Goal: Task Accomplishment & Management: Use online tool/utility

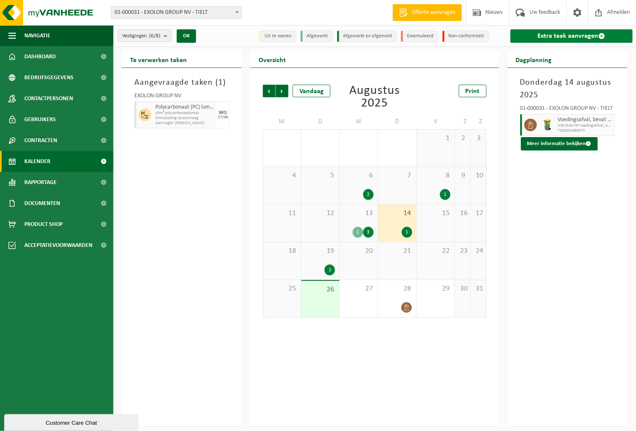
click at [560, 34] on link "Extra taak aanvragen" at bounding box center [571, 35] width 122 height 13
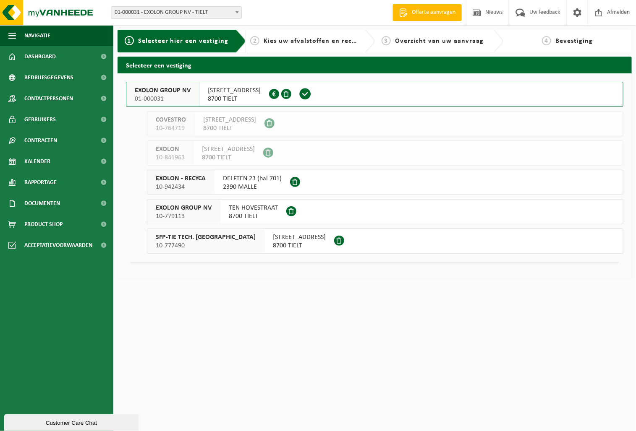
click at [170, 90] on span "EXOLON GROUP NV" at bounding box center [163, 90] width 56 height 8
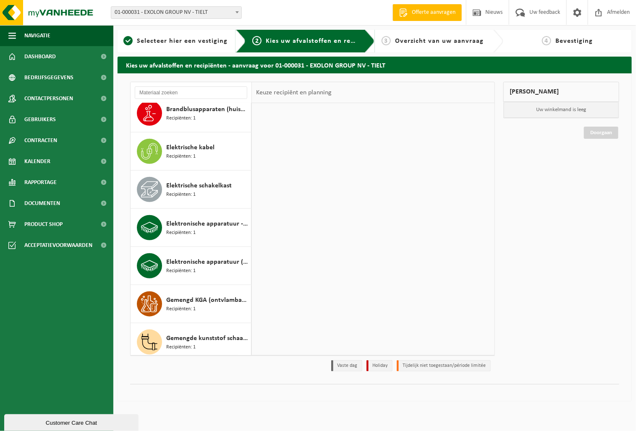
scroll to position [350, 0]
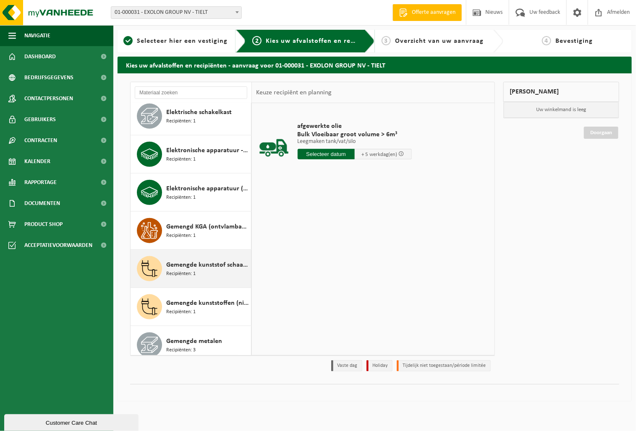
click at [191, 274] on span "Recipiënten: 1" at bounding box center [180, 274] width 29 height 8
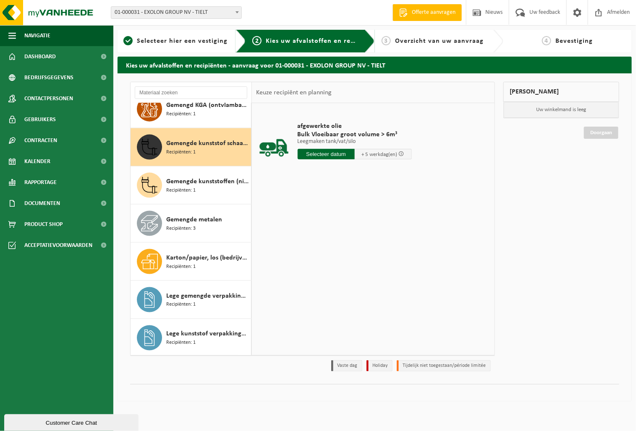
scroll to position [497, 0]
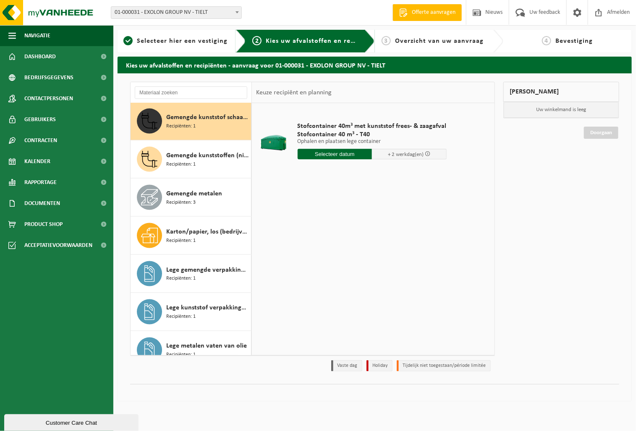
click at [325, 153] on input "text" at bounding box center [334, 154] width 75 height 10
click at [337, 257] on div "27" at bounding box center [334, 255] width 15 height 13
type input "Van 2025-08-27"
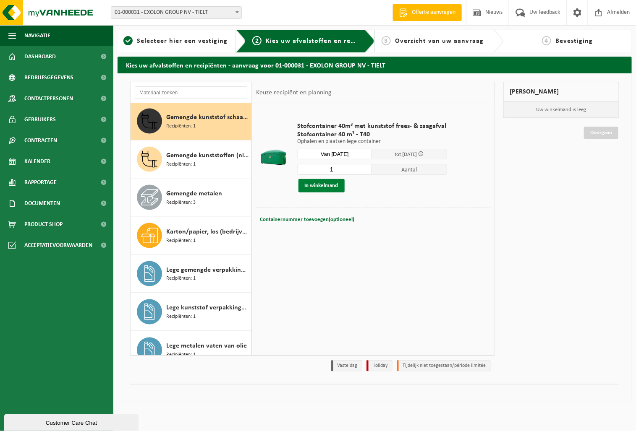
click at [328, 183] on button "In winkelmand" at bounding box center [321, 185] width 46 height 13
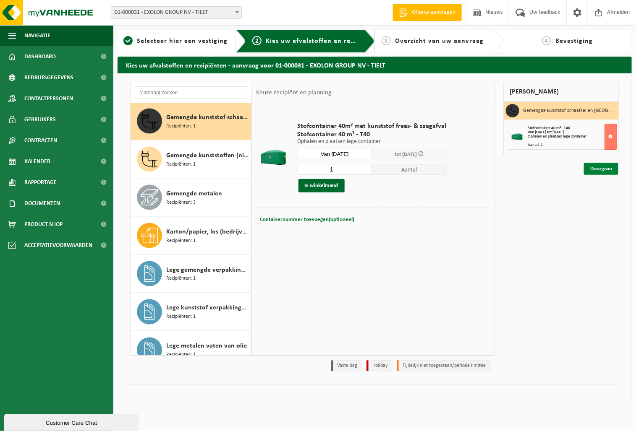
click at [592, 169] on link "Doorgaan" at bounding box center [601, 169] width 34 height 12
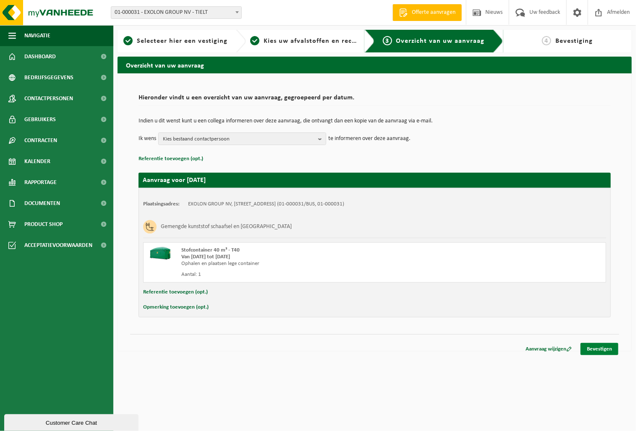
click at [608, 348] on link "Bevestigen" at bounding box center [599, 349] width 38 height 12
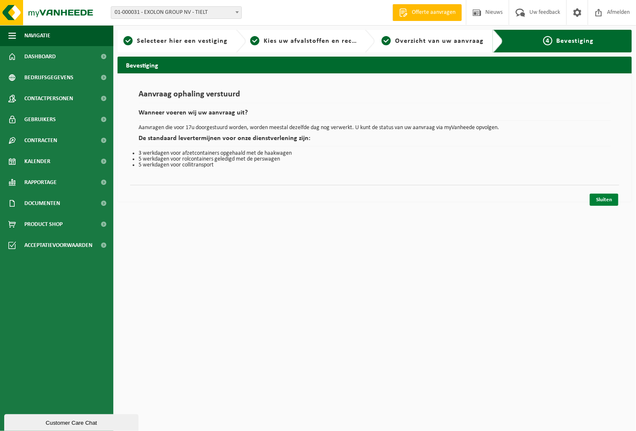
click at [604, 196] on link "Sluiten" at bounding box center [604, 200] width 29 height 12
